Goal: Task Accomplishment & Management: Use online tool/utility

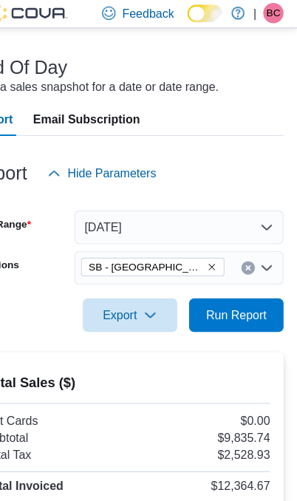
scroll to position [46, 0]
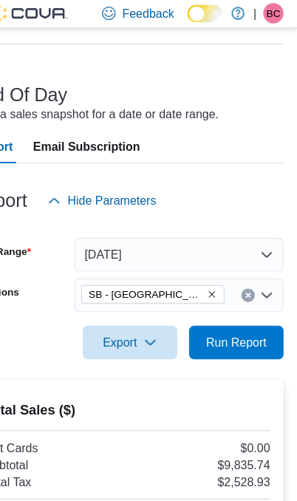
click at [217, 302] on span "Run Report" at bounding box center [243, 300] width 53 height 15
click at [219, 299] on span "Run Report" at bounding box center [243, 300] width 53 height 15
click at [218, 262] on icon "Remove SB - Federal Heights from selection in this group" at bounding box center [222, 258] width 9 height 9
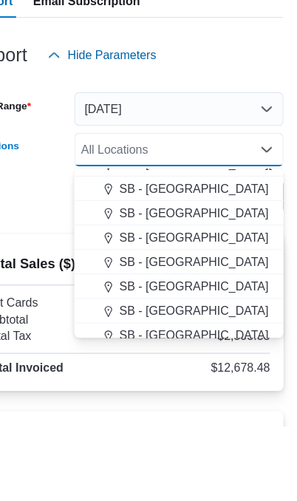
scroll to position [362, 0]
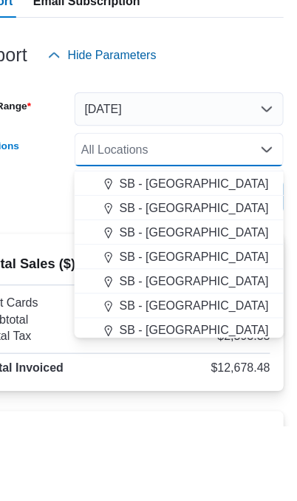
click at [169, 302] on span "SB - [GEOGRAPHIC_DATA]" at bounding box center [206, 309] width 131 height 15
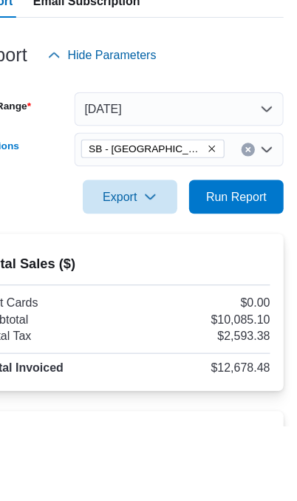
click at [58, 315] on div at bounding box center [149, 324] width 274 height 18
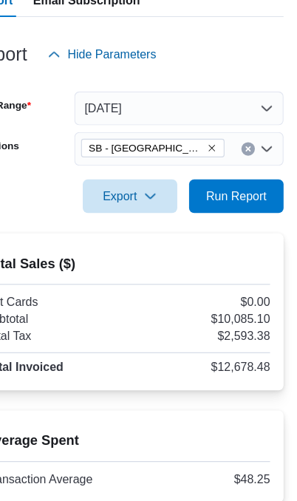
scroll to position [112, 0]
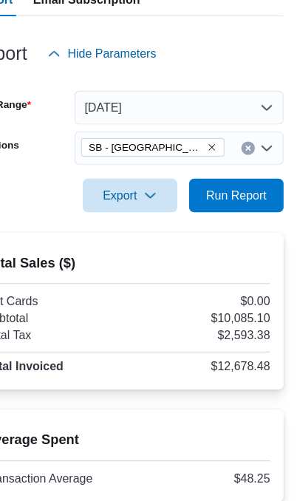
click at [219, 226] on span "Run Report" at bounding box center [243, 233] width 53 height 15
click at [227, 226] on span "Run Report" at bounding box center [243, 233] width 53 height 15
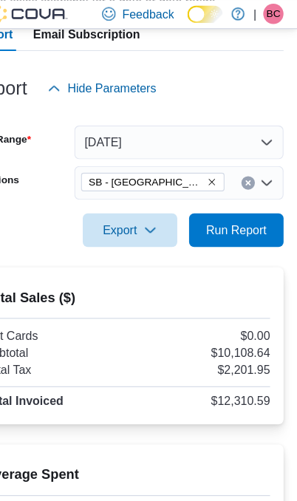
scroll to position [144, 0]
click at [154, 160] on span "SB - [GEOGRAPHIC_DATA]" at bounding box center [171, 160] width 126 height 16
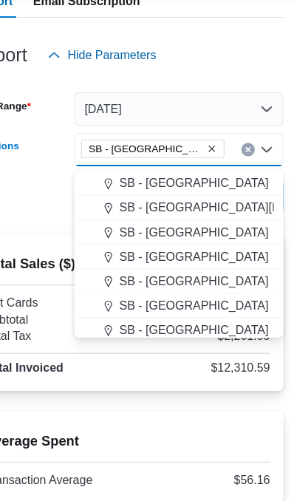
scroll to position [326, 0]
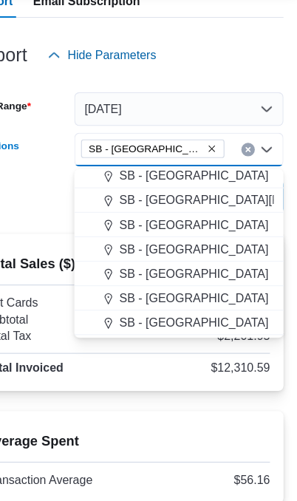
click at [209, 176] on div "SB - [GEOGRAPHIC_DATA]" at bounding box center [194, 183] width 166 height 15
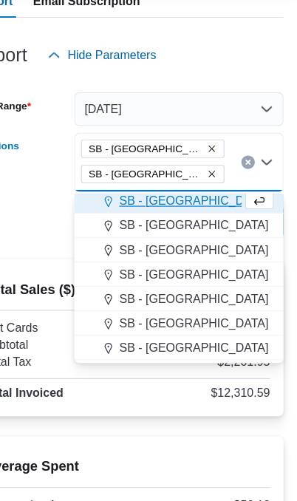
scroll to position [322, 0]
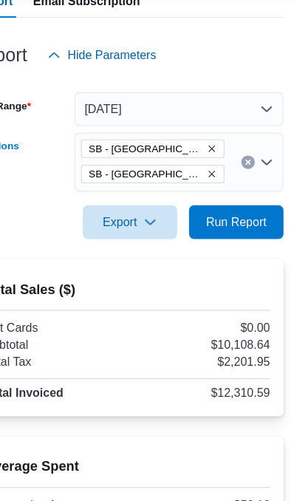
click at [25, 209] on div "Export Run Report" at bounding box center [149, 224] width 274 height 30
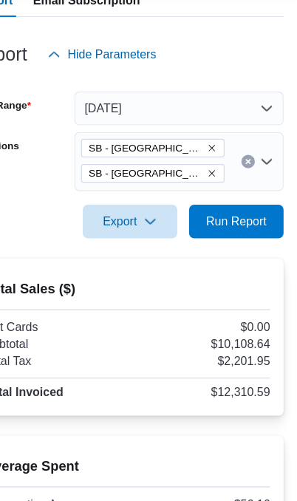
click at [221, 217] on span "Run Report" at bounding box center [243, 224] width 53 height 15
click at [218, 177] on icon "Remove SB - Glendale from selection in this group" at bounding box center [222, 181] width 9 height 9
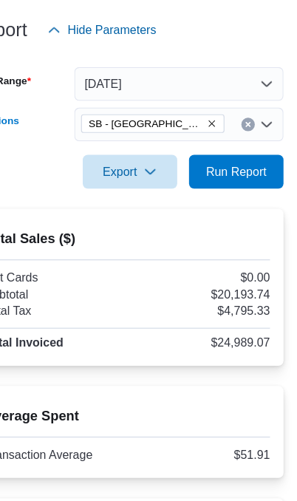
click at [27, 252] on h2 "Total Sales ($)" at bounding box center [149, 261] width 250 height 18
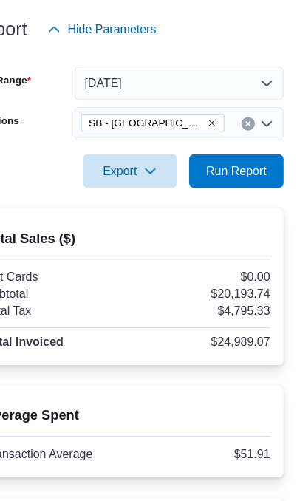
click at [221, 194] on span "Run Report" at bounding box center [243, 201] width 53 height 15
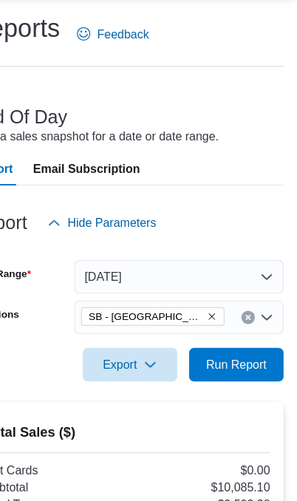
scroll to position [18, 0]
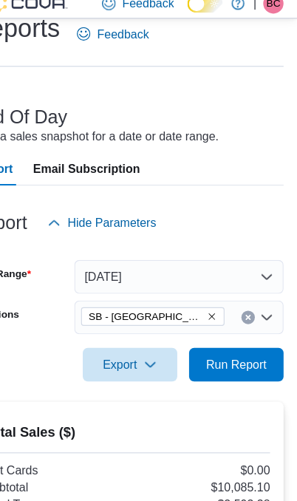
click at [218, 282] on icon "Remove SB - Federal Heights from selection in this group" at bounding box center [222, 286] width 9 height 9
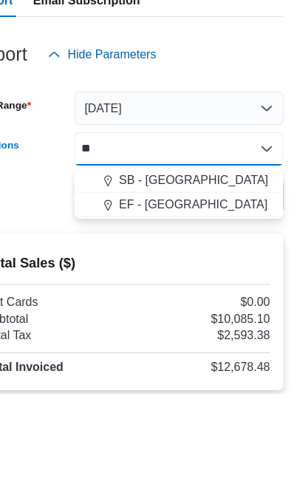
type input "**"
click at [174, 307] on div "SB - [GEOGRAPHIC_DATA]" at bounding box center [194, 314] width 166 height 15
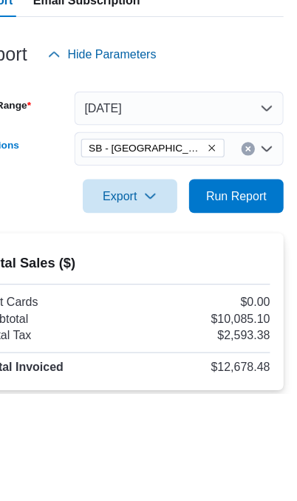
click at [41, 313] on div "Export Run Report" at bounding box center [149, 328] width 274 height 30
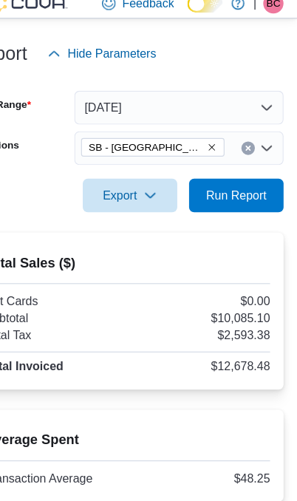
click at [217, 173] on span "Run Report" at bounding box center [243, 180] width 53 height 15
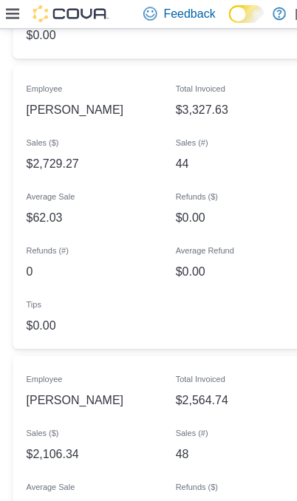
scroll to position [1741, 0]
